Goal: Transaction & Acquisition: Book appointment/travel/reservation

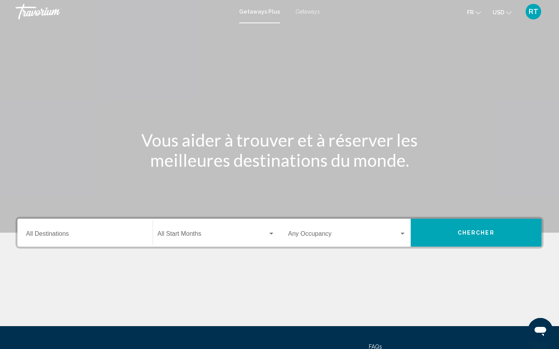
click at [61, 231] on div "Destination All Destinations" at bounding box center [85, 233] width 118 height 24
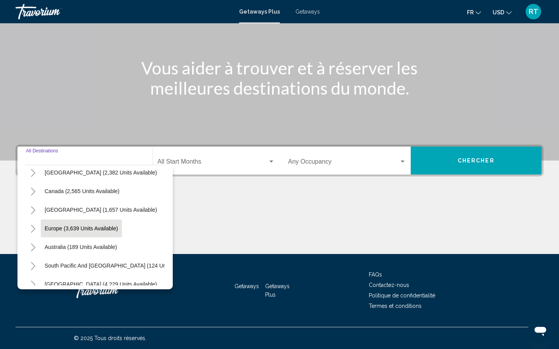
scroll to position [44, 0]
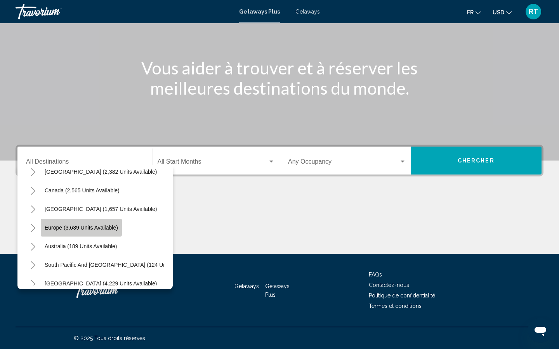
click at [81, 224] on button "Europe (3,639 units available)" at bounding box center [81, 228] width 81 height 18
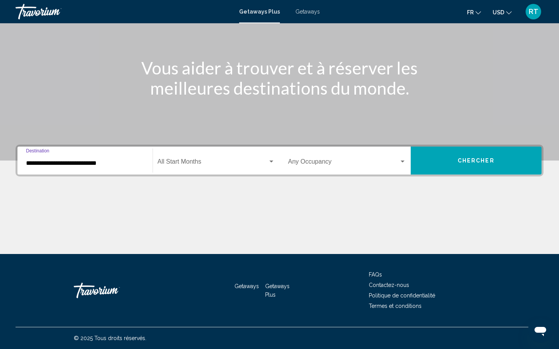
click at [88, 167] on div "**********" at bounding box center [85, 161] width 118 height 24
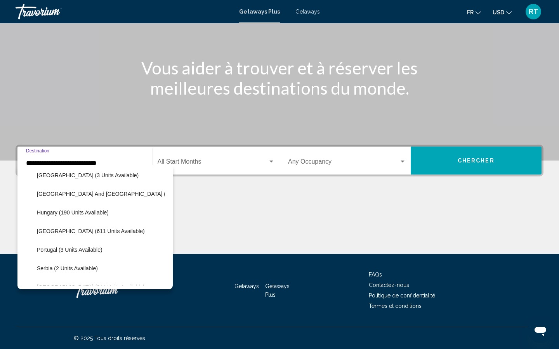
scroll to position [234, 0]
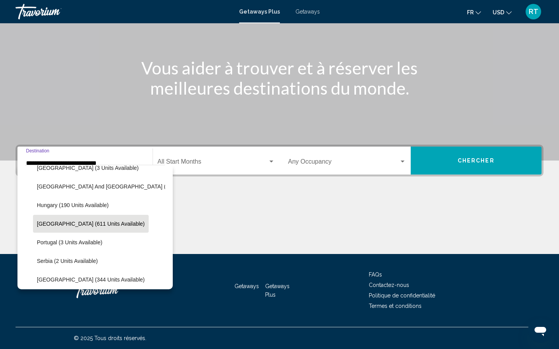
click at [46, 222] on span "[GEOGRAPHIC_DATA] (611 units available)" at bounding box center [91, 224] width 108 height 6
type input "**********"
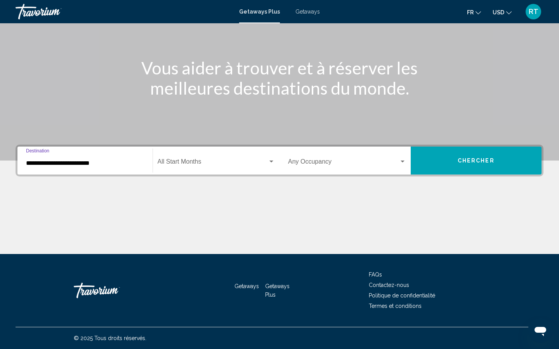
click at [191, 160] on div "Start Month All Start Months" at bounding box center [217, 161] width 118 height 24
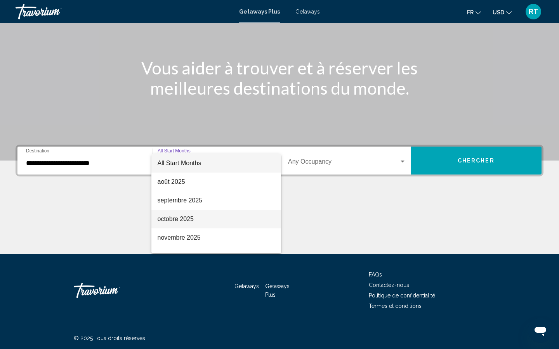
click at [179, 223] on span "octobre 2025" at bounding box center [217, 219] width 118 height 19
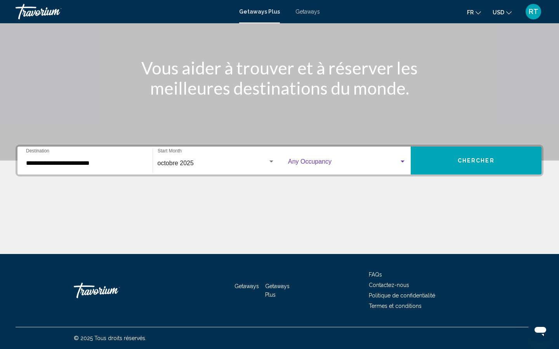
click at [321, 161] on span "Search widget" at bounding box center [343, 163] width 111 height 7
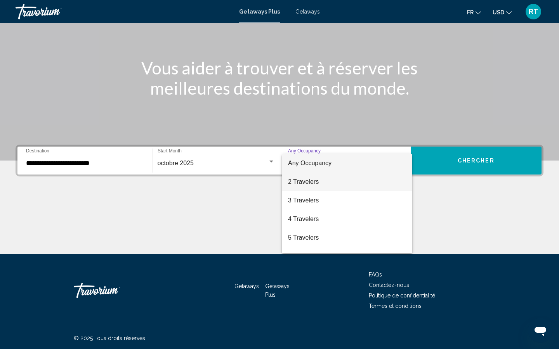
click at [322, 184] on span "2 Travelers" at bounding box center [347, 182] width 118 height 19
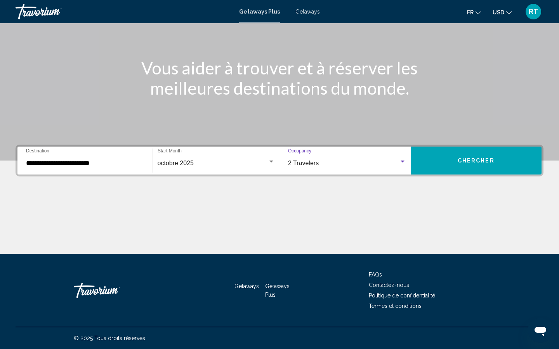
click at [482, 161] on span "Chercher" at bounding box center [476, 161] width 37 height 6
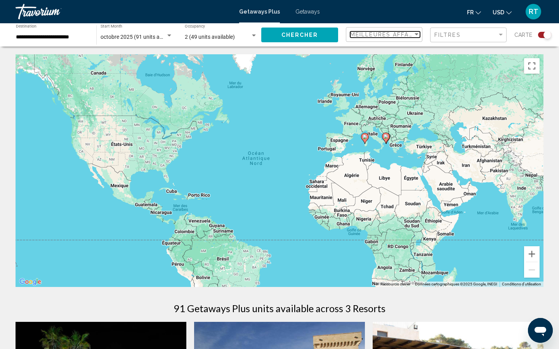
click at [387, 34] on span "Meilleures affaires" at bounding box center [386, 34] width 73 height 6
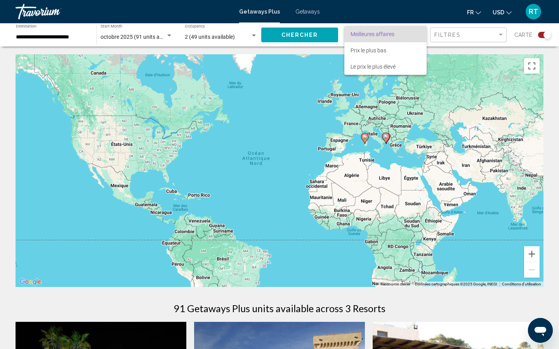
click at [387, 34] on span "Meilleures affaires" at bounding box center [372, 34] width 44 height 6
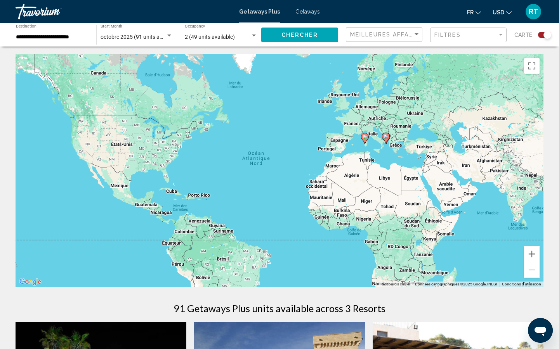
click at [411, 158] on div "Pour activer le glissement avec le clavier, appuyez sur Alt+Entrée. Une fois ce…" at bounding box center [280, 170] width 528 height 233
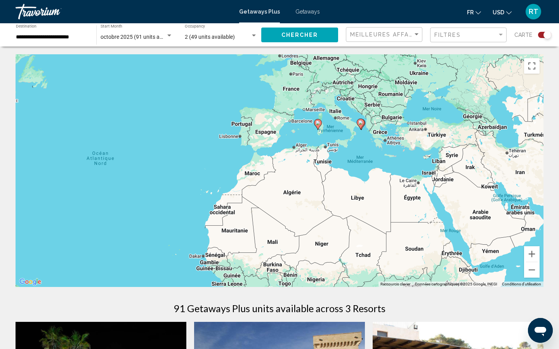
click at [411, 158] on div "Pour activer le glissement avec le clavier, appuyez sur Alt+Entrée. Une fois ce…" at bounding box center [280, 170] width 528 height 233
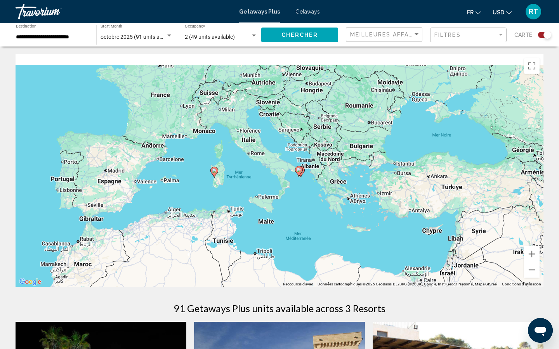
drag, startPoint x: 248, startPoint y: 108, endPoint x: 236, endPoint y: 190, distance: 83.6
click at [236, 190] on div "Pour activer le glissement avec le clavier, appuyez sur Alt+Entrée. Une fois ce…" at bounding box center [280, 170] width 528 height 233
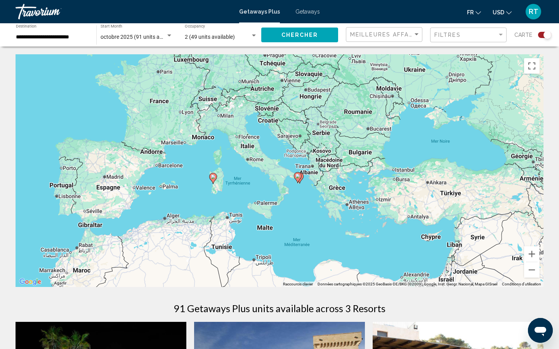
click at [241, 168] on div "Pour activer le glissement avec le clavier, appuyez sur Alt+Entrée. Une fois ce…" at bounding box center [280, 170] width 528 height 233
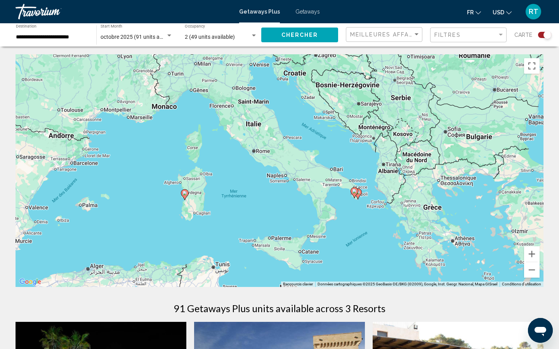
click at [212, 129] on div "Pour activer le glissement avec le clavier, appuyez sur Alt+Entrée. Une fois ce…" at bounding box center [280, 170] width 528 height 233
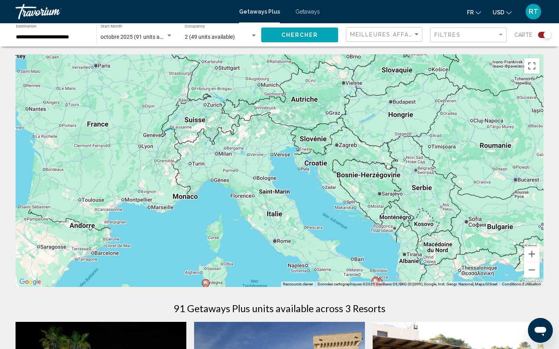
drag, startPoint x: 199, startPoint y: 118, endPoint x: 220, endPoint y: 208, distance: 92.9
click at [220, 208] on div "Pour activer le glissement avec le clavier, appuyez sur Alt+Entrée. Une fois ce…" at bounding box center [280, 170] width 528 height 233
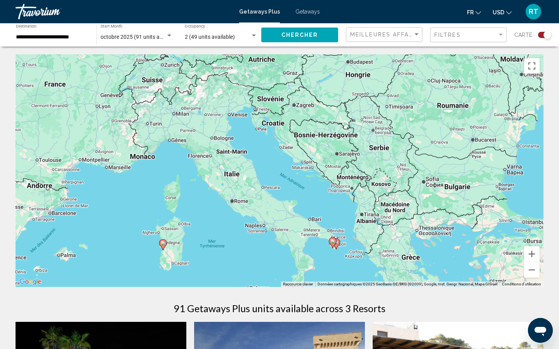
drag, startPoint x: 329, startPoint y: 216, endPoint x: 278, endPoint y: 169, distance: 69.0
click at [278, 169] on div "Pour activer le glissement avec le clavier, appuyez sur Alt+Entrée. Une fois ce…" at bounding box center [280, 170] width 528 height 233
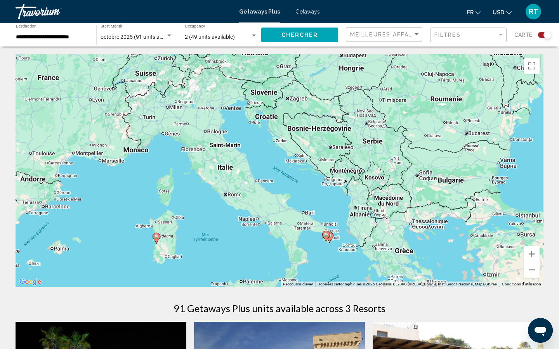
click at [341, 262] on div "Pour activer le glissement avec le clavier, appuyez sur Alt+Entrée. Une fois ce…" at bounding box center [280, 170] width 528 height 233
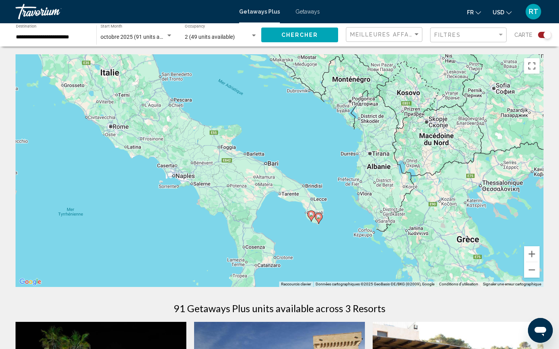
click at [319, 216] on image "Main content" at bounding box center [318, 217] width 5 height 5
type input "**********"
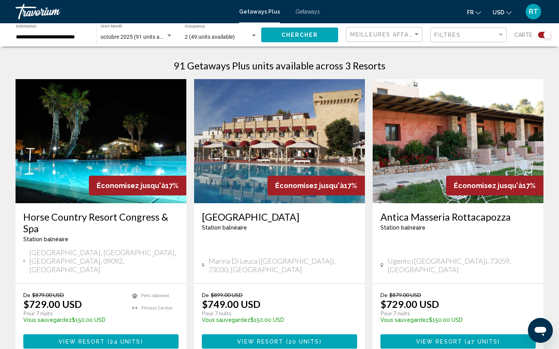
scroll to position [235, 0]
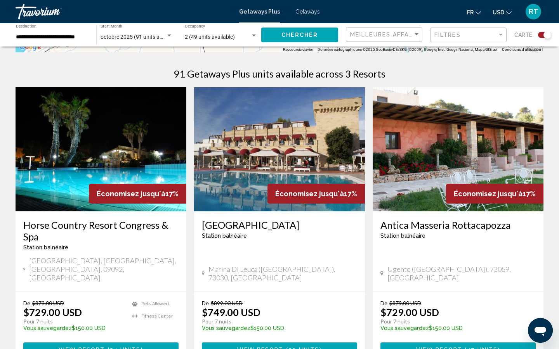
click at [145, 158] on img "Main content" at bounding box center [101, 149] width 171 height 124
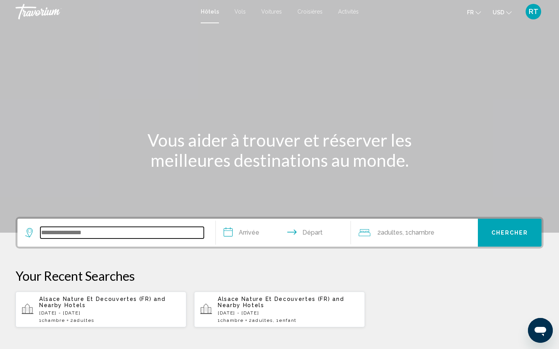
click at [138, 232] on input "Search widget" at bounding box center [121, 233] width 163 height 12
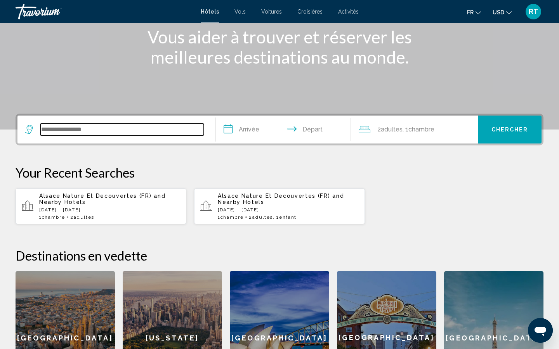
scroll to position [192, 0]
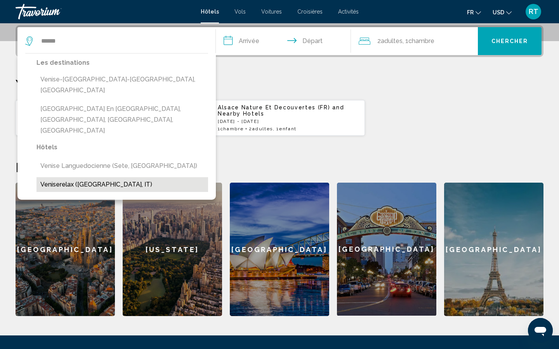
click at [88, 177] on button "Veniserelax ([GEOGRAPHIC_DATA], IT)" at bounding box center [122, 184] width 172 height 15
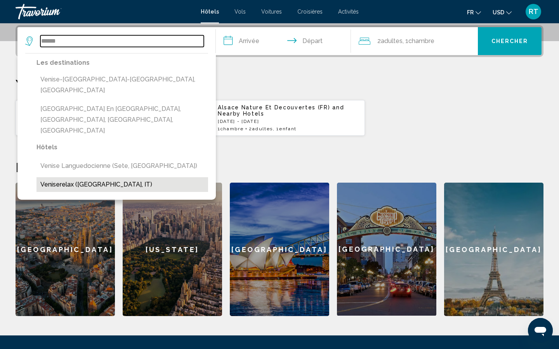
type input "**********"
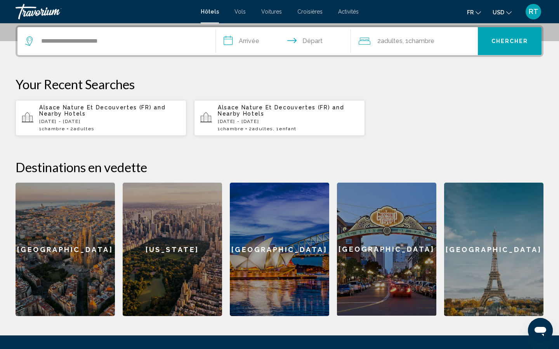
click at [259, 39] on input "**********" at bounding box center [285, 42] width 138 height 30
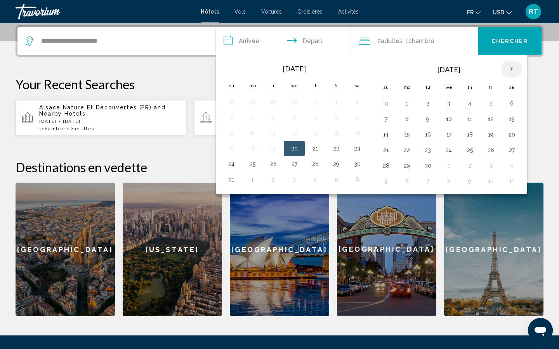
click at [513, 71] on th "Next month" at bounding box center [511, 69] width 21 height 17
click at [514, 138] on button "18" at bounding box center [511, 134] width 12 height 11
click at [492, 136] on button "17" at bounding box center [490, 134] width 12 height 11
type input "**********"
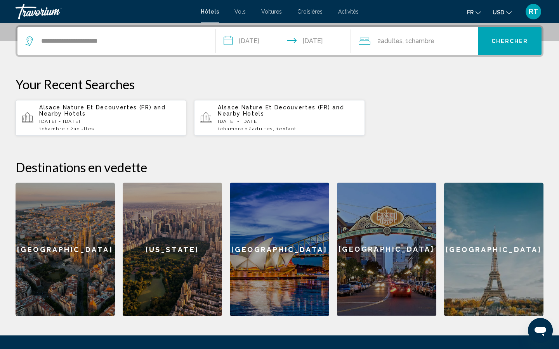
click at [325, 40] on input "**********" at bounding box center [285, 42] width 138 height 30
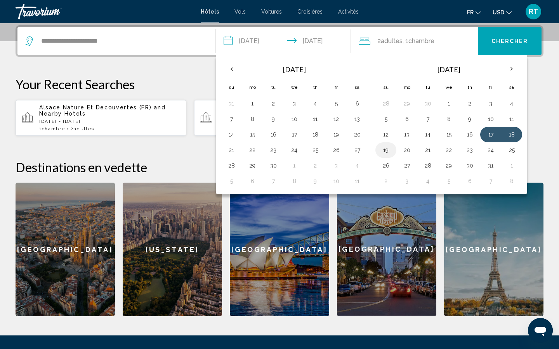
click at [386, 150] on button "19" at bounding box center [386, 150] width 12 height 11
click at [510, 46] on button "Chercher" at bounding box center [510, 41] width 64 height 28
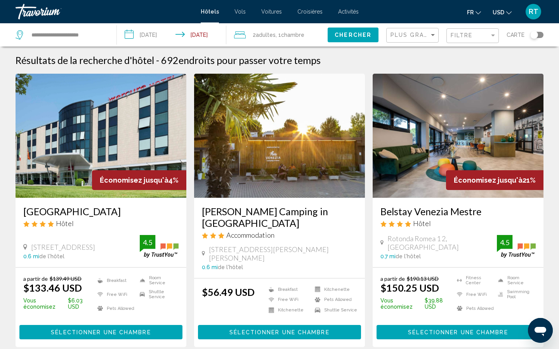
click at [506, 13] on icon "Change currency" at bounding box center [508, 12] width 5 height 5
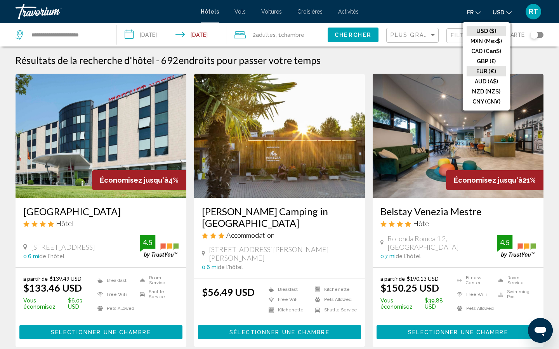
click at [482, 73] on button "EUR (€)" at bounding box center [486, 71] width 39 height 10
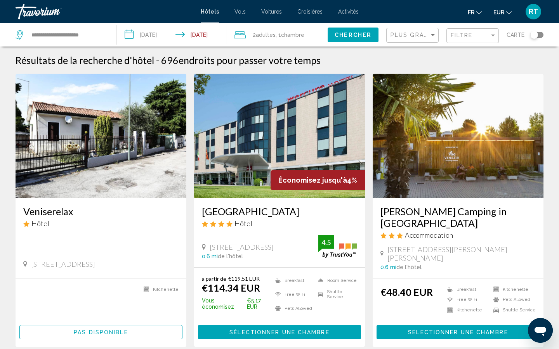
click at [406, 38] on div "Plus grandes économies" at bounding box center [413, 35] width 46 height 14
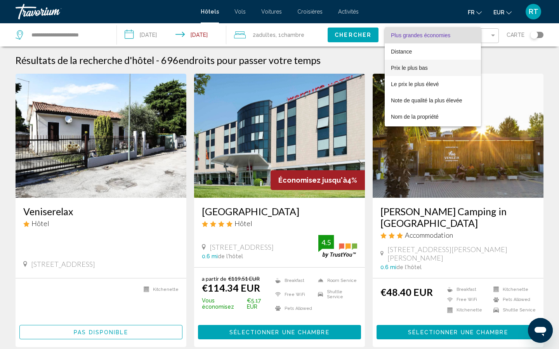
click at [408, 71] on span "Prix le plus bas" at bounding box center [409, 68] width 37 height 6
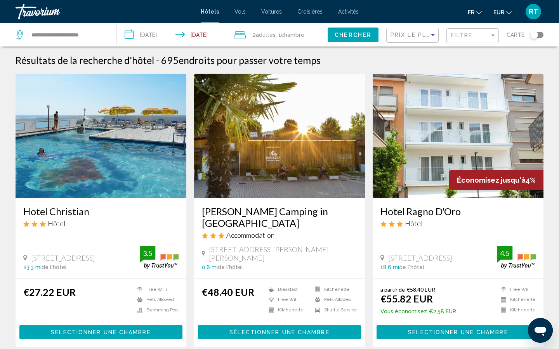
click at [102, 137] on img "Main content" at bounding box center [101, 136] width 171 height 124
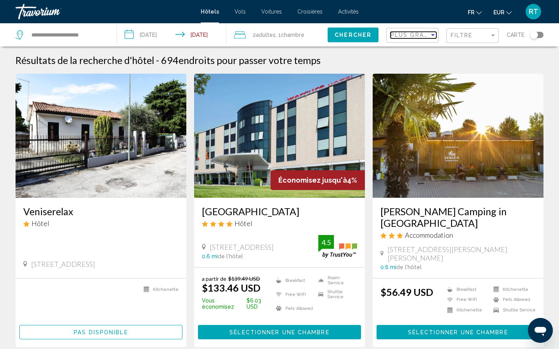
click at [416, 36] on span "Plus grandes économies" at bounding box center [436, 35] width 92 height 6
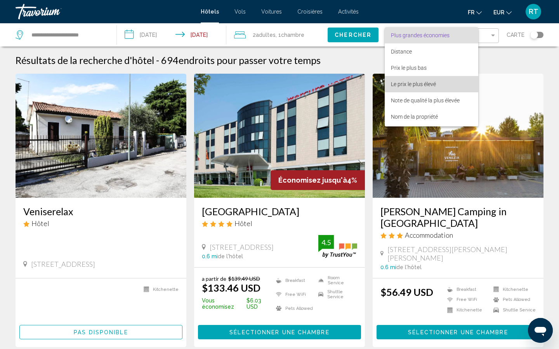
click at [414, 83] on span "Le prix le plus élevé" at bounding box center [413, 84] width 45 height 6
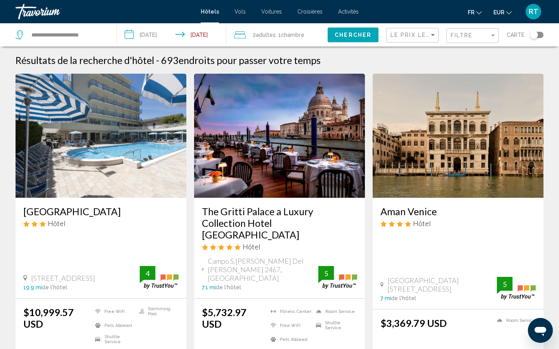
click at [501, 10] on span "EUR" at bounding box center [498, 12] width 11 height 6
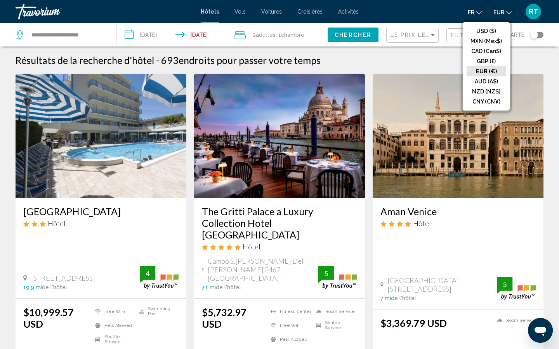
click at [487, 69] on button "EUR (€)" at bounding box center [486, 71] width 39 height 10
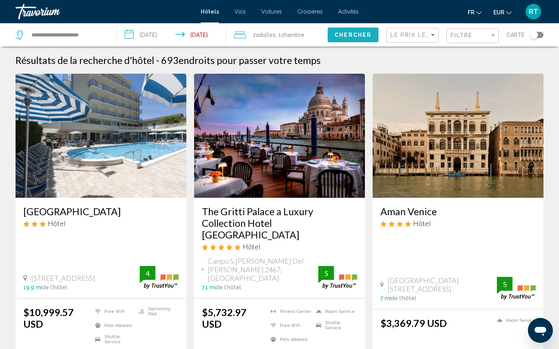
click at [364, 33] on span "Chercher" at bounding box center [353, 35] width 37 height 6
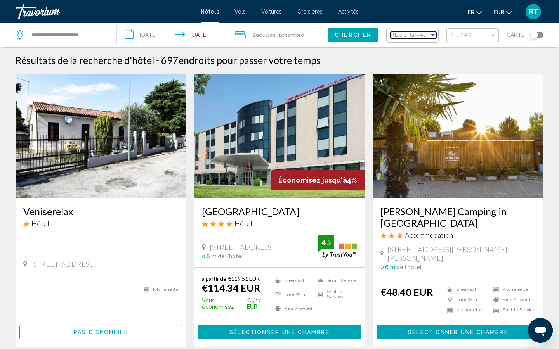
click at [401, 36] on span "Plus grandes économies" at bounding box center [436, 35] width 92 height 6
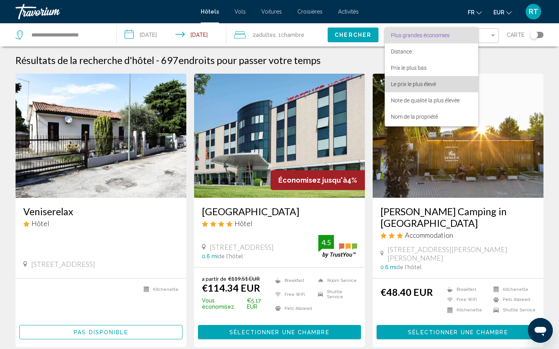
click at [412, 81] on span "Le prix le plus élevé" at bounding box center [431, 84] width 81 height 16
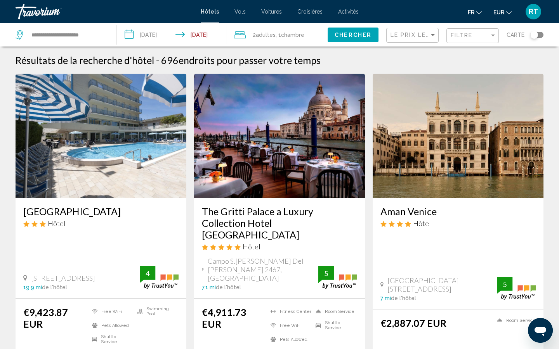
click at [285, 150] on img "Main content" at bounding box center [279, 136] width 171 height 124
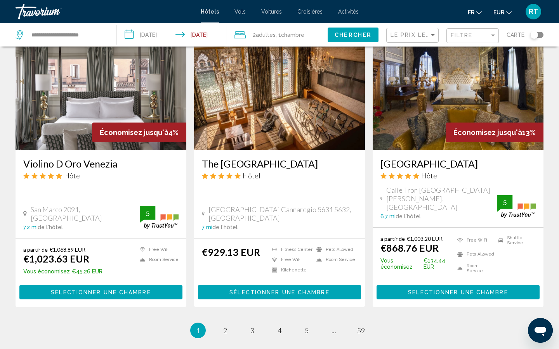
scroll to position [945, 0]
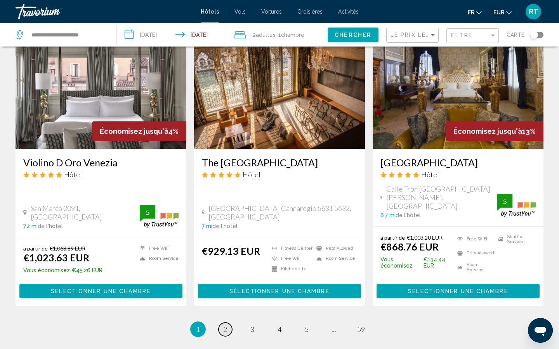
click at [227, 325] on span "2" at bounding box center [225, 329] width 4 height 9
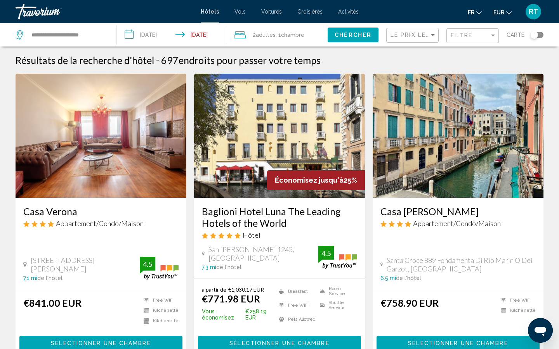
click at [413, 38] on div "Le prix le plus élevé" at bounding box center [413, 35] width 46 height 14
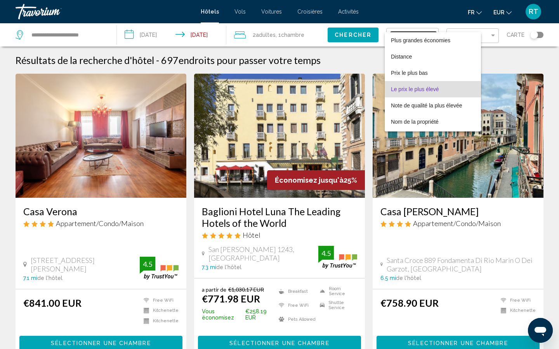
scroll to position [15, 0]
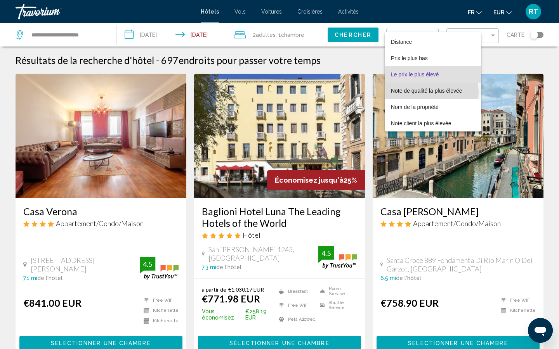
click at [416, 93] on span "Note de qualité la plus élevée" at bounding box center [426, 91] width 71 height 6
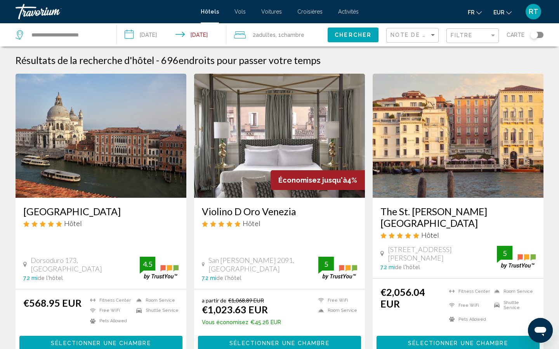
click at [115, 137] on img "Main content" at bounding box center [101, 136] width 171 height 124
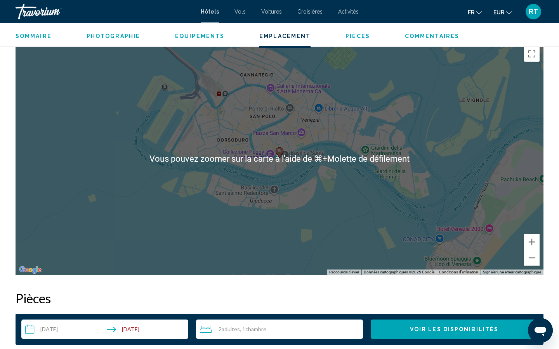
scroll to position [741, 0]
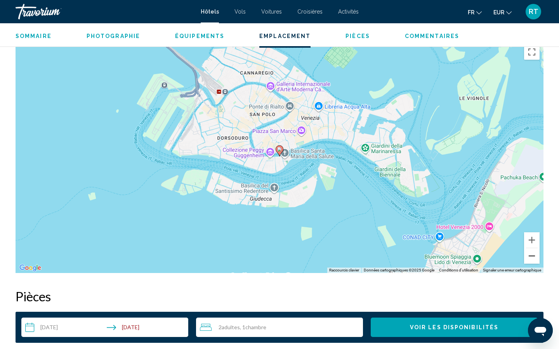
click at [534, 254] on button "Zoom arrière" at bounding box center [532, 256] width 16 height 16
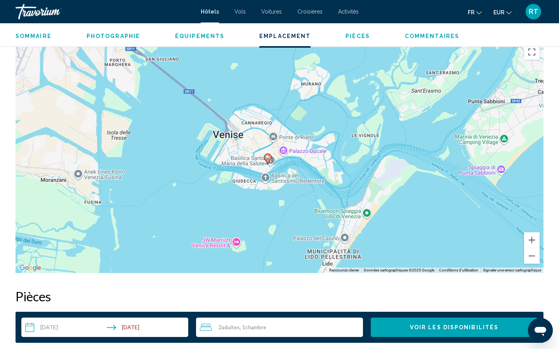
drag, startPoint x: 157, startPoint y: 90, endPoint x: 145, endPoint y: 99, distance: 14.7
click at [145, 99] on div "Pour activer le glissement avec le clavier, appuyez sur Alt+Entrée. Une fois ce…" at bounding box center [280, 156] width 528 height 233
click at [534, 255] on button "Zoom arrière" at bounding box center [532, 256] width 16 height 16
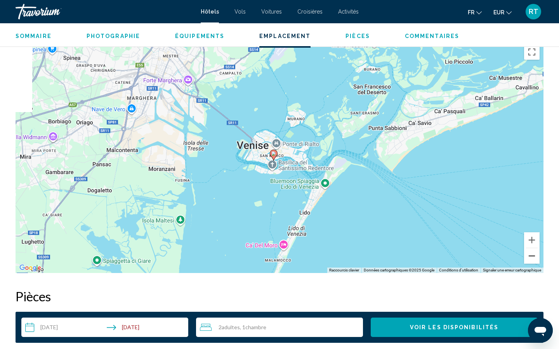
click at [534, 255] on button "Zoom arrière" at bounding box center [532, 256] width 16 height 16
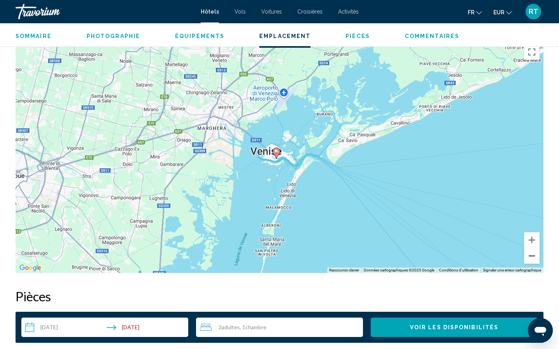
click at [534, 255] on button "Zoom arrière" at bounding box center [532, 256] width 16 height 16
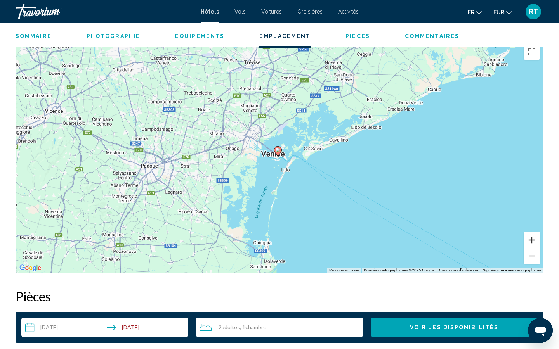
click at [534, 237] on button "Zoom avant" at bounding box center [532, 240] width 16 height 16
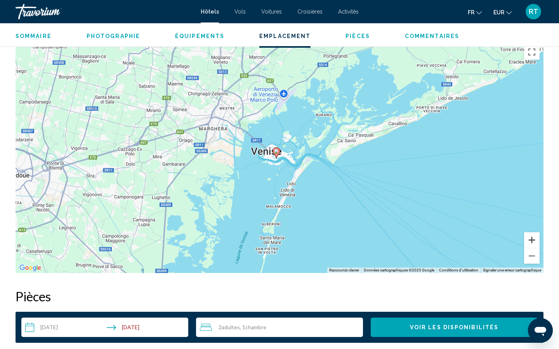
click at [534, 237] on button "Zoom avant" at bounding box center [532, 240] width 16 height 16
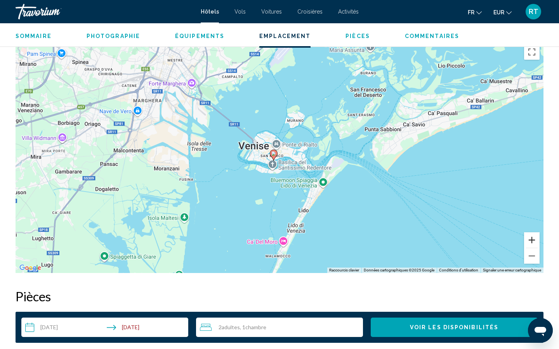
click at [534, 238] on button "Zoom avant" at bounding box center [532, 240] width 16 height 16
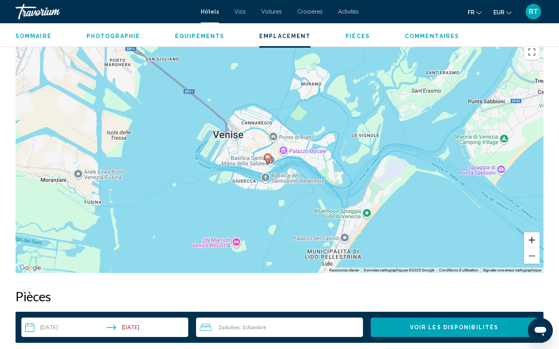
click at [534, 238] on button "Zoom avant" at bounding box center [532, 240] width 16 height 16
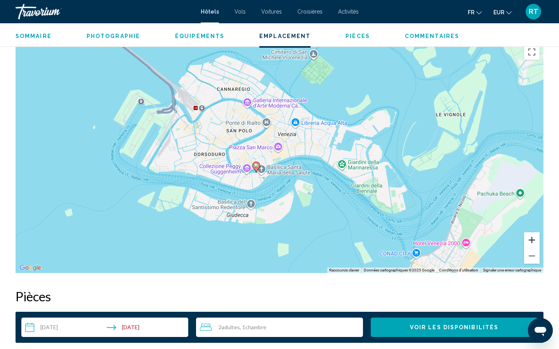
click at [534, 238] on button "Zoom avant" at bounding box center [532, 240] width 16 height 16
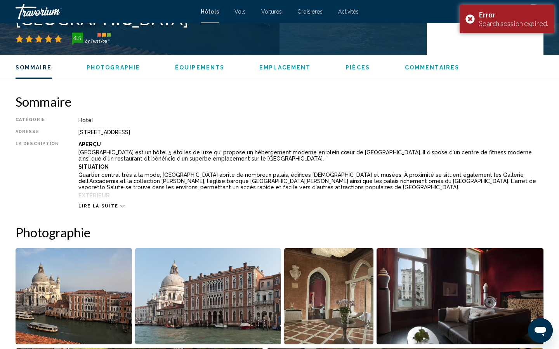
scroll to position [171, 0]
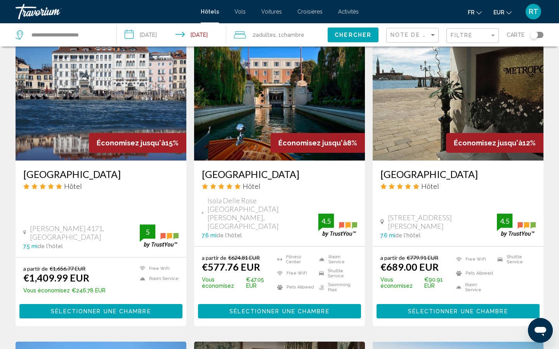
scroll to position [627, 0]
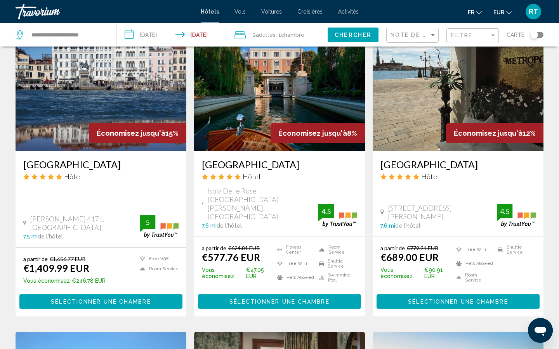
click at [280, 87] on img "Main content" at bounding box center [279, 89] width 171 height 124
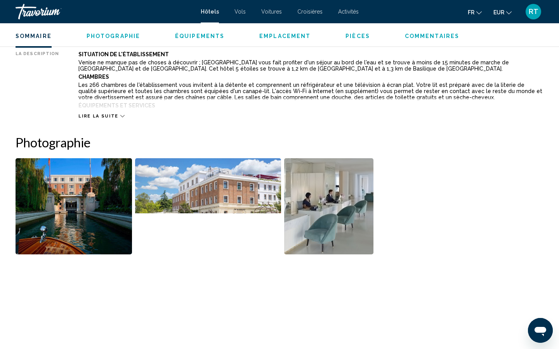
scroll to position [290, 0]
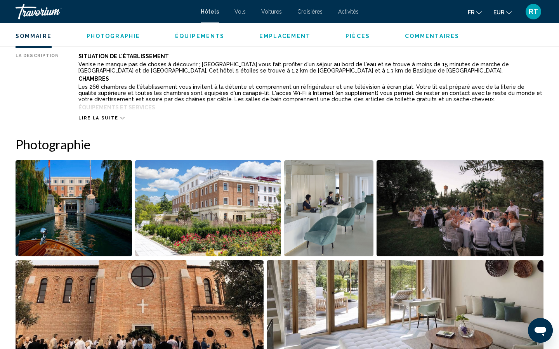
click at [98, 117] on span "Lire la suite" at bounding box center [98, 118] width 40 height 5
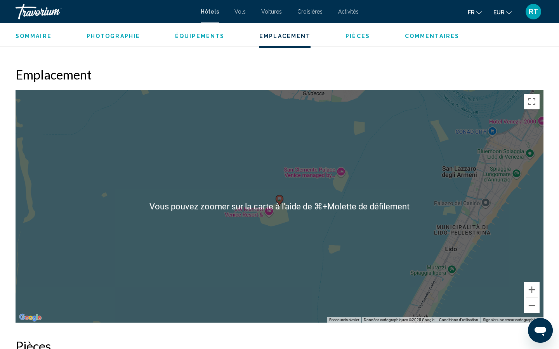
scroll to position [787, 0]
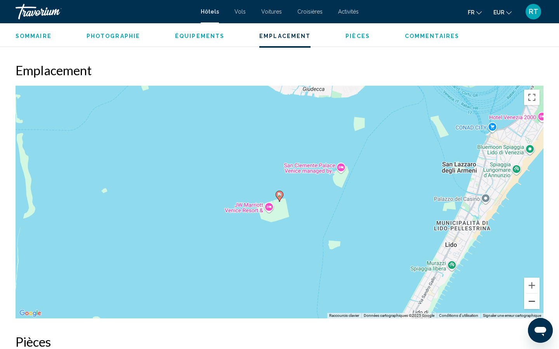
click at [532, 294] on button "Zoom arrière" at bounding box center [532, 302] width 16 height 16
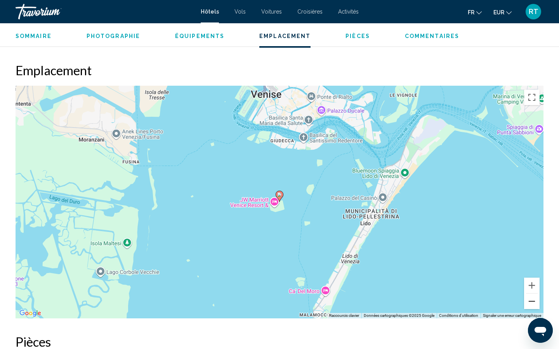
click at [532, 294] on button "Zoom arrière" at bounding box center [532, 302] width 16 height 16
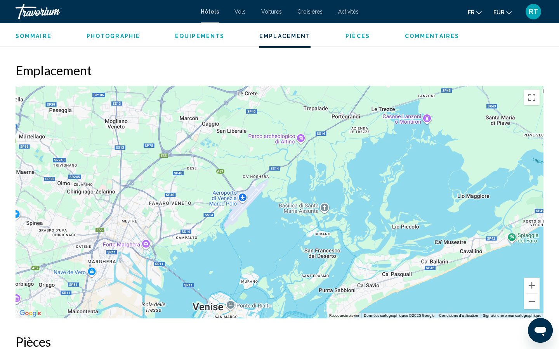
drag, startPoint x: 258, startPoint y: 112, endPoint x: 194, endPoint y: 271, distance: 171.7
click at [194, 271] on div "Pour activer le glissement avec le clavier, appuyez sur Alt+Entrée. Une fois ce…" at bounding box center [280, 202] width 528 height 233
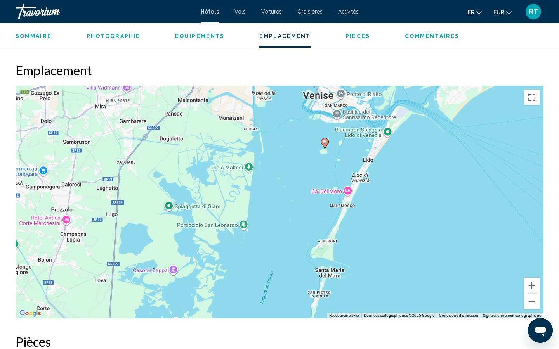
drag, startPoint x: 165, startPoint y: 276, endPoint x: 275, endPoint y: 63, distance: 239.7
click at [275, 63] on div "Emplacement ← Déplacement vers la gauche → Déplacement vers la droite ↑ Déplace…" at bounding box center [280, 190] width 528 height 256
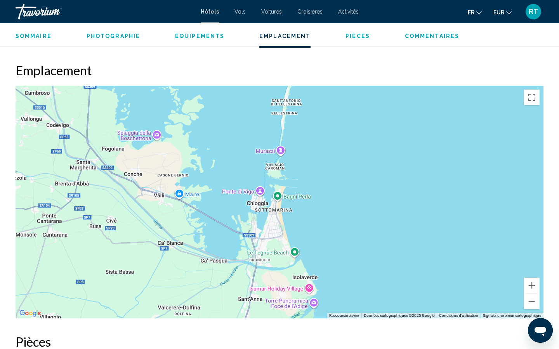
drag, startPoint x: 202, startPoint y: 261, endPoint x: 184, endPoint y: 12, distance: 249.5
click at [533, 297] on button "Zoom arrière" at bounding box center [532, 302] width 16 height 16
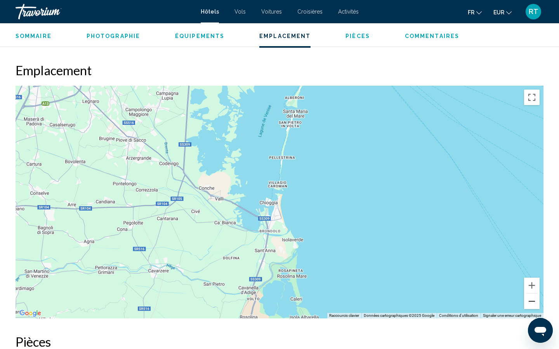
click at [533, 297] on button "Zoom arrière" at bounding box center [532, 302] width 16 height 16
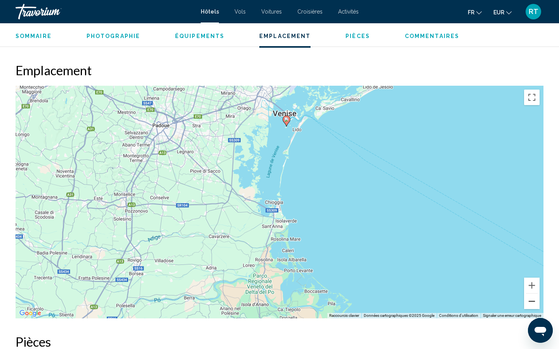
click at [533, 297] on button "Zoom arrière" at bounding box center [532, 302] width 16 height 16
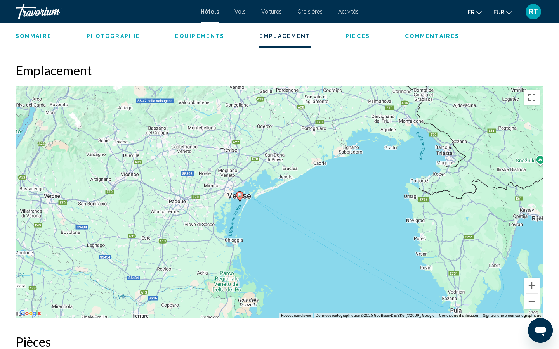
drag, startPoint x: 384, startPoint y: 142, endPoint x: 340, endPoint y: 181, distance: 58.0
click at [340, 181] on div "Pour activer le glissement avec le clavier, appuyez sur Alt+Entrée. Une fois ce…" at bounding box center [280, 202] width 528 height 233
